Goal: Task Accomplishment & Management: Manage account settings

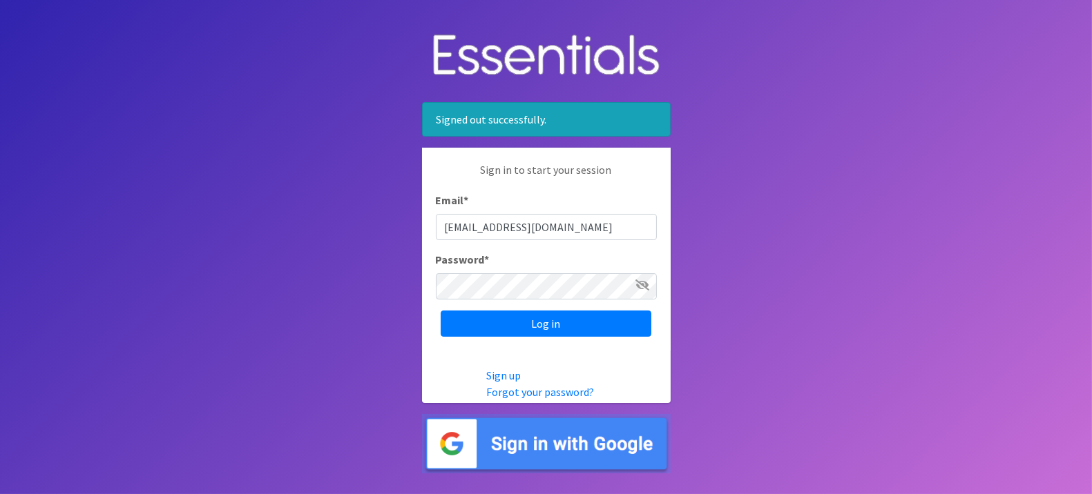
click at [595, 227] on input "[EMAIL_ADDRESS][DOMAIN_NAME]" at bounding box center [546, 227] width 221 height 26
type input "[EMAIL_ADDRESS][DOMAIN_NAME]"
click at [558, 331] on input "Log in" at bounding box center [546, 324] width 211 height 26
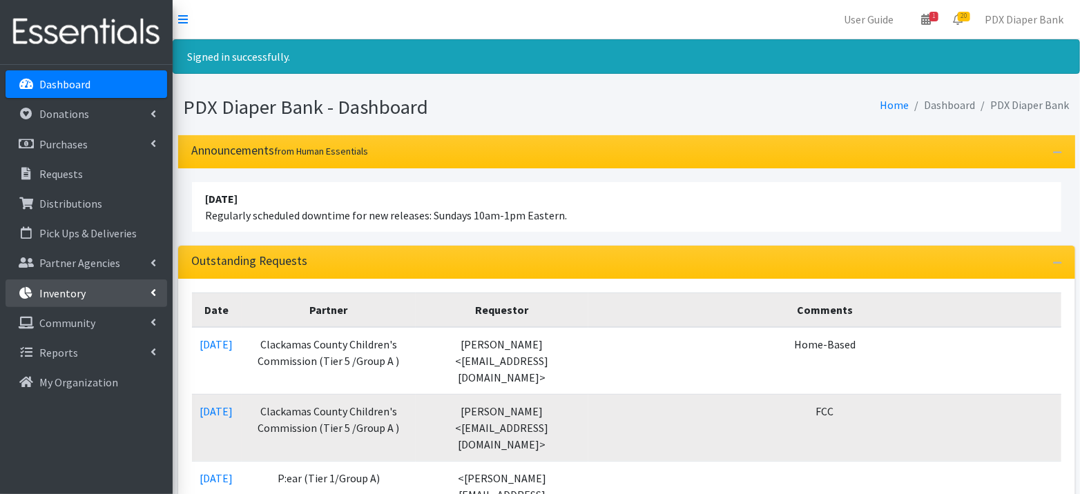
click at [99, 299] on link "Inventory" at bounding box center [87, 294] width 162 height 28
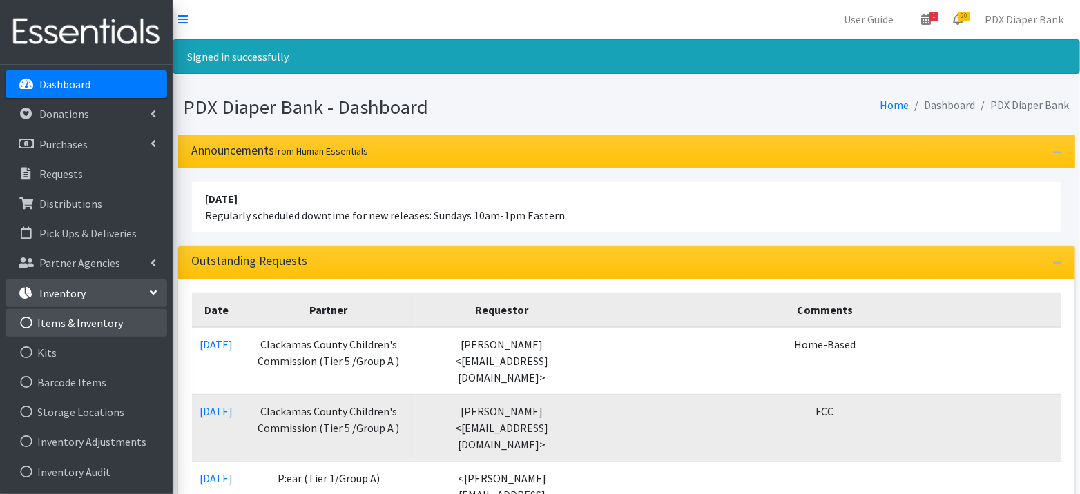
click at [97, 326] on link "Items & Inventory" at bounding box center [87, 323] width 162 height 28
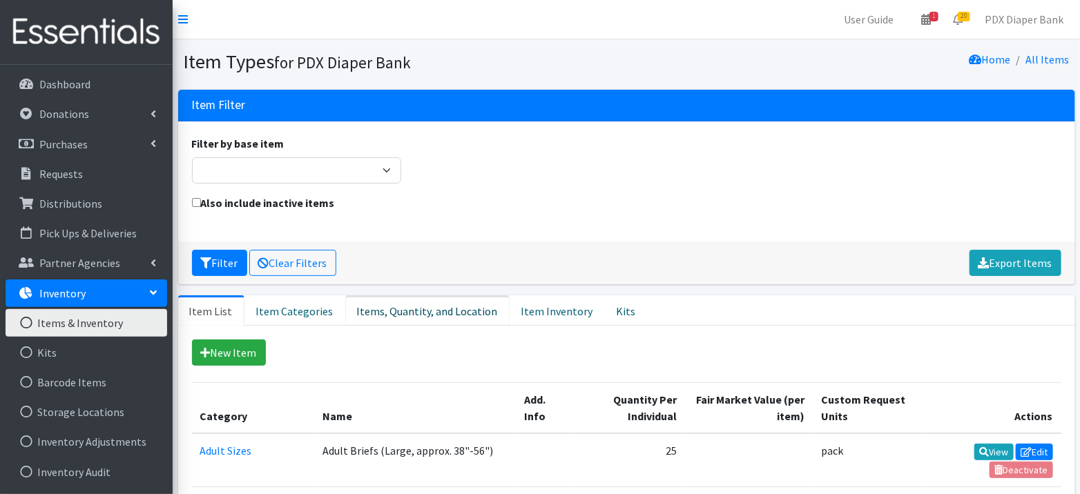
click at [465, 307] on link "Items, Quantity, and Location" at bounding box center [427, 311] width 164 height 30
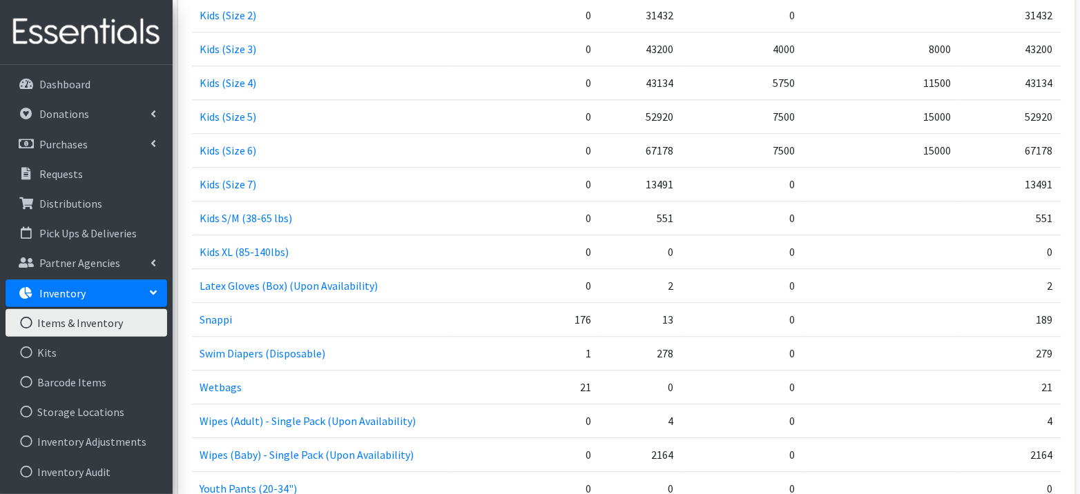
scroll to position [1610, 0]
